Goal: Navigation & Orientation: Find specific page/section

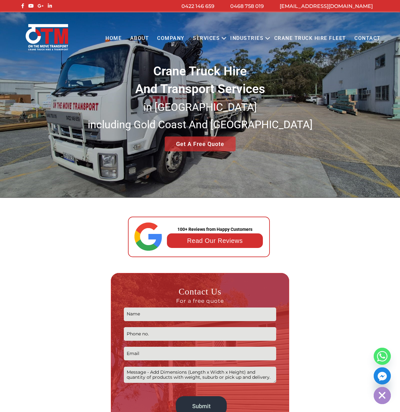
click at [219, 36] on link "Services" at bounding box center [206, 38] width 35 height 17
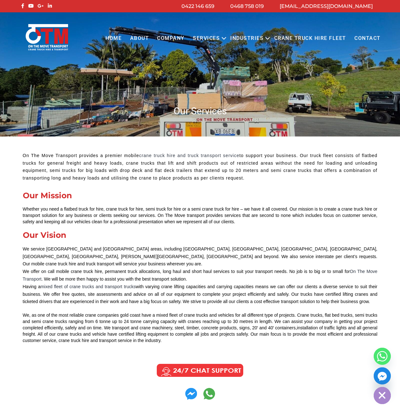
click at [309, 36] on link "Crane Truck Hire Fleet" at bounding box center [310, 38] width 80 height 17
